Goal: Task Accomplishment & Management: Manage account settings

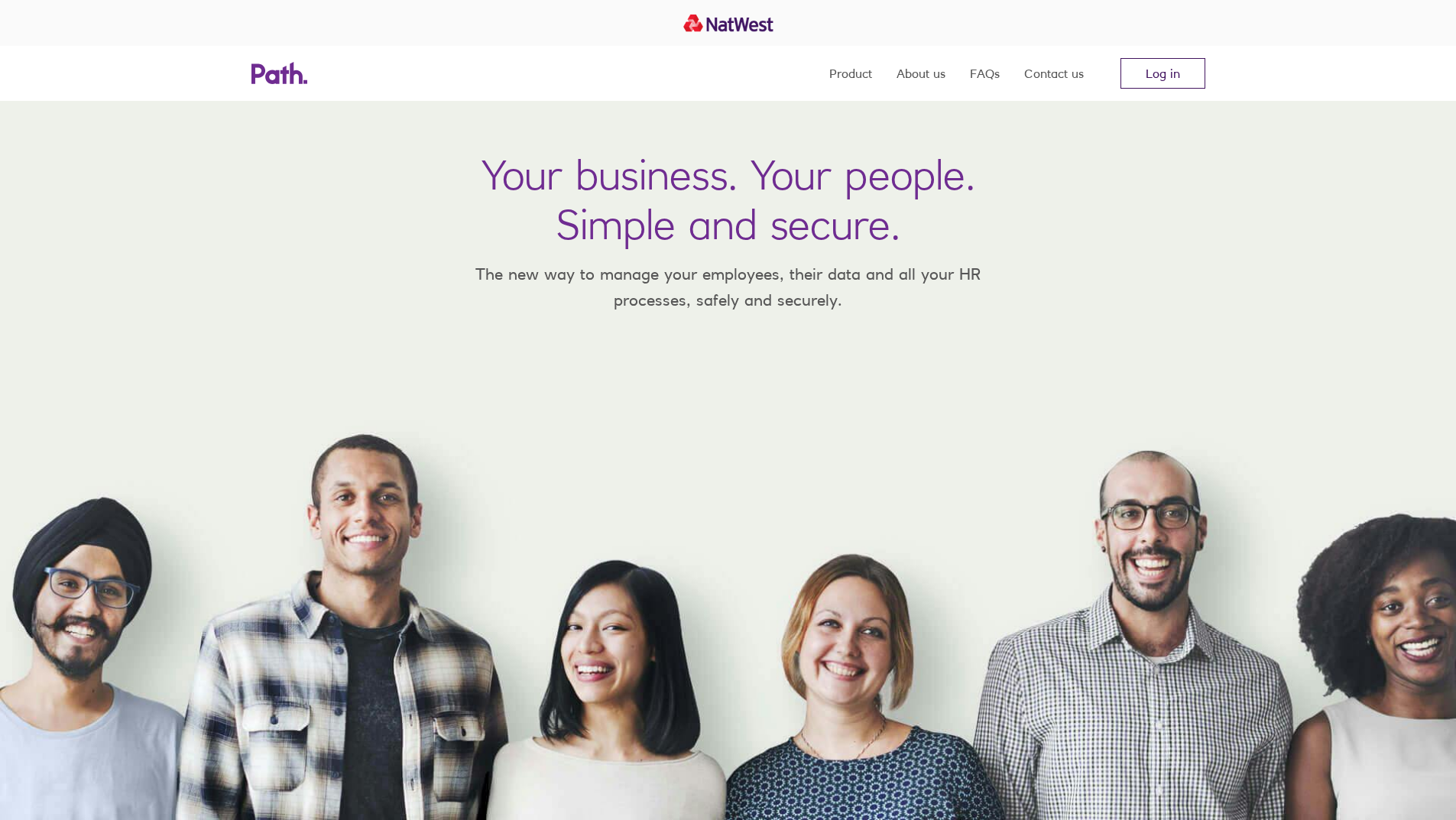
click at [1145, 73] on link "Log in" at bounding box center [1162, 73] width 84 height 31
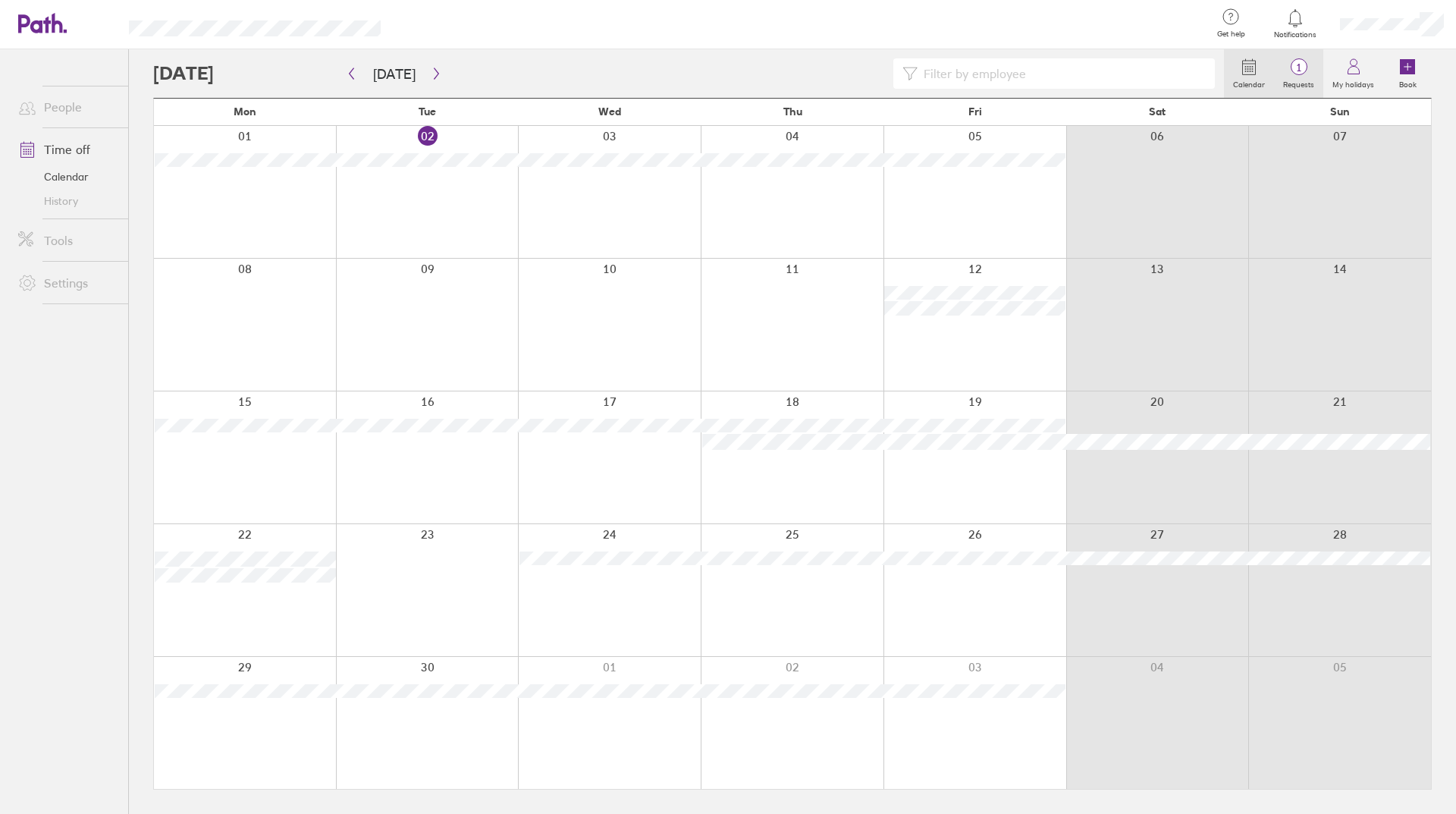
click at [1313, 55] on link "1 Requests" at bounding box center [1298, 73] width 49 height 49
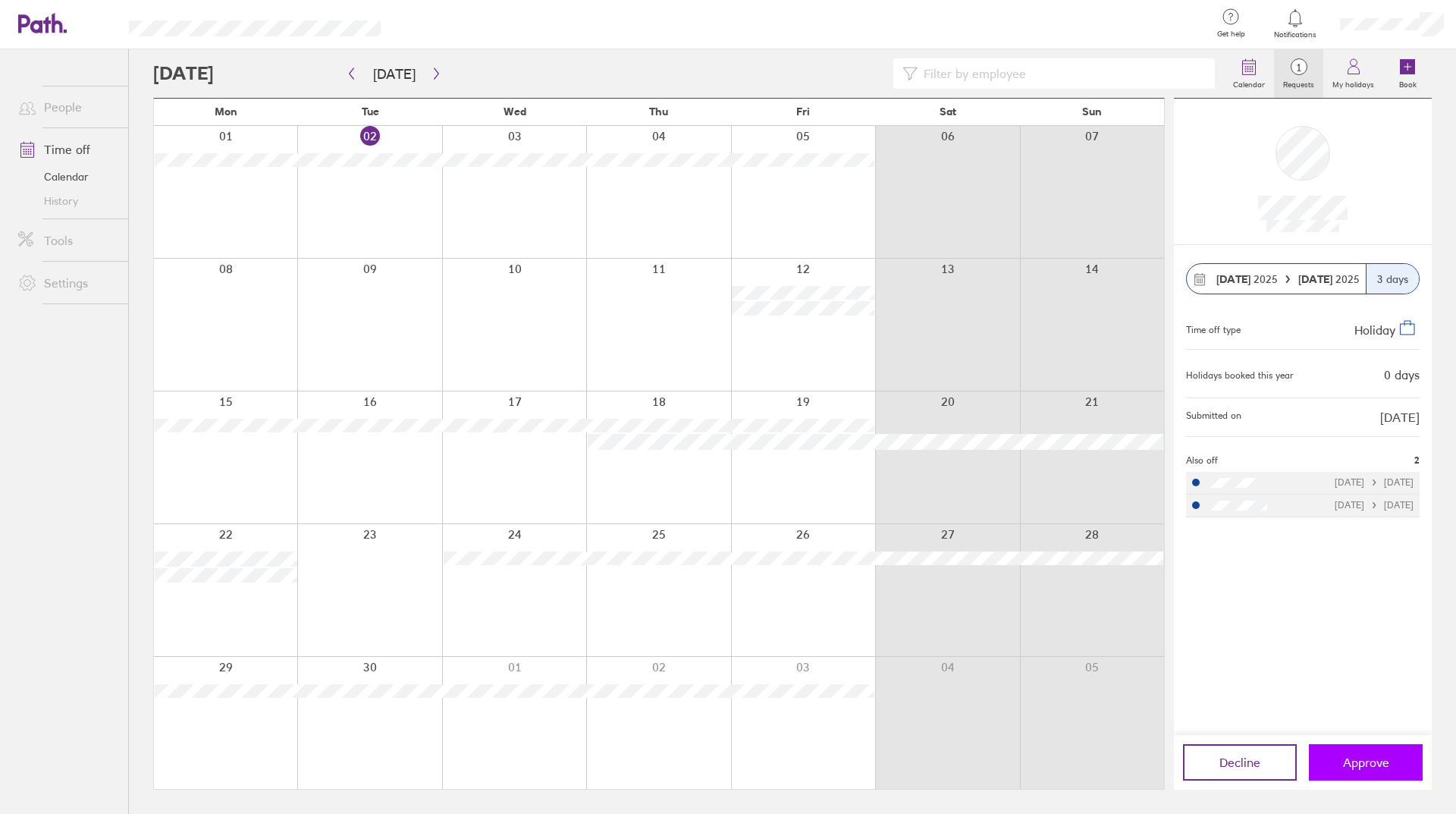
click at [1355, 762] on span "Approve" at bounding box center [1365, 762] width 46 height 14
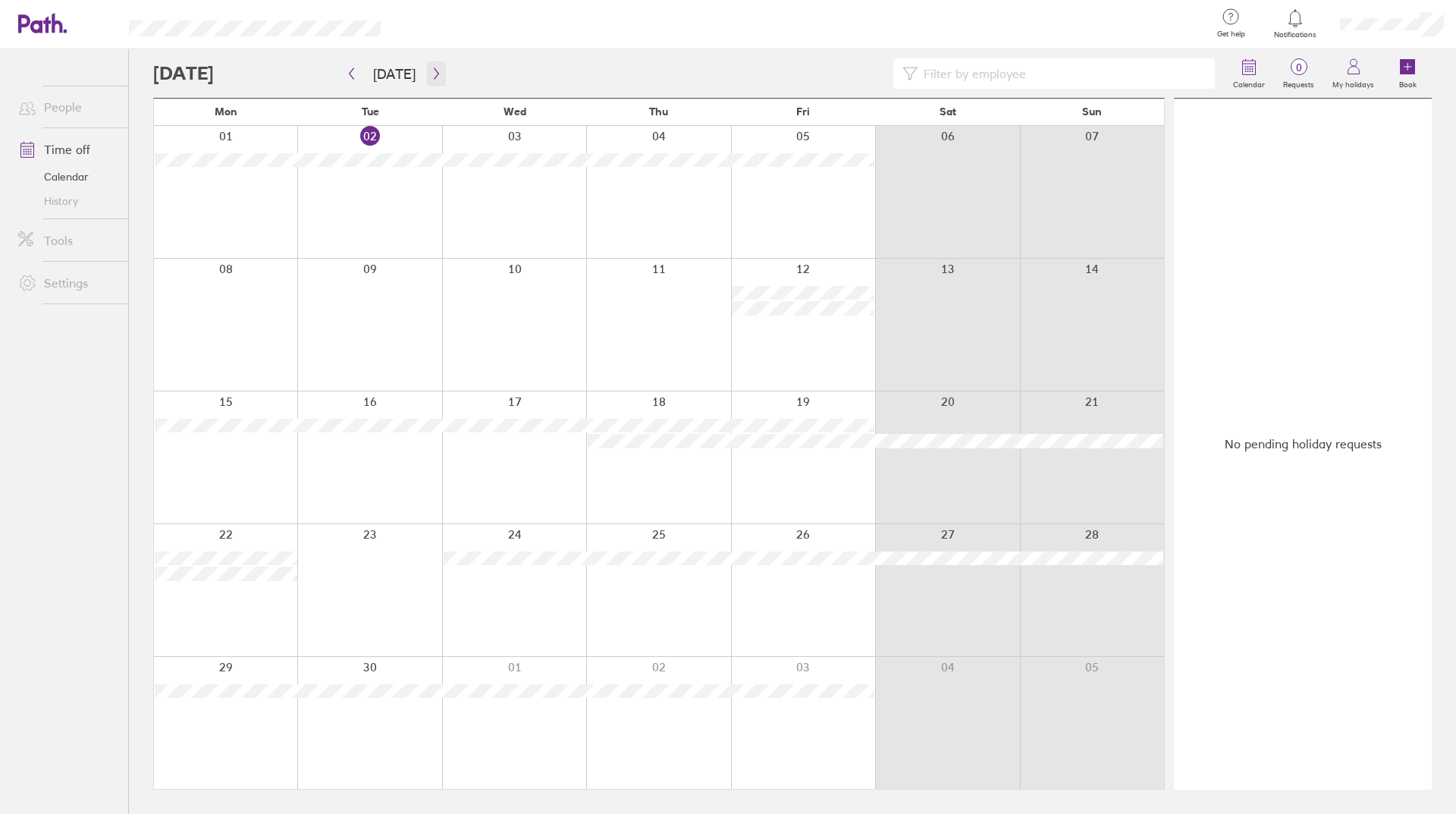
click at [430, 78] on icon "button" at bounding box center [436, 73] width 11 height 12
click at [430, 76] on icon "button" at bounding box center [436, 73] width 11 height 12
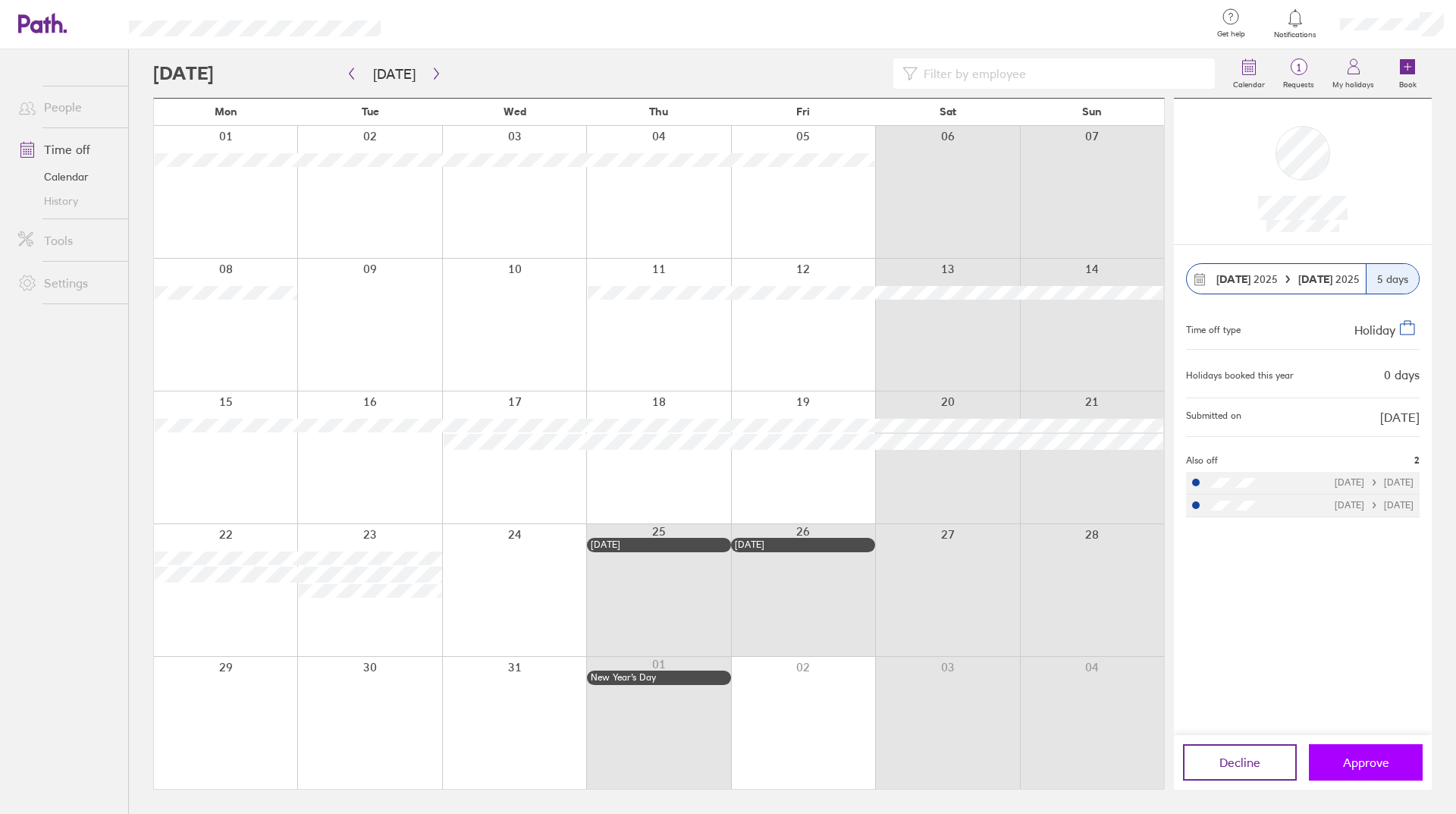
click at [1341, 760] on button "Approve" at bounding box center [1365, 762] width 113 height 37
